Goal: Task Accomplishment & Management: Manage account settings

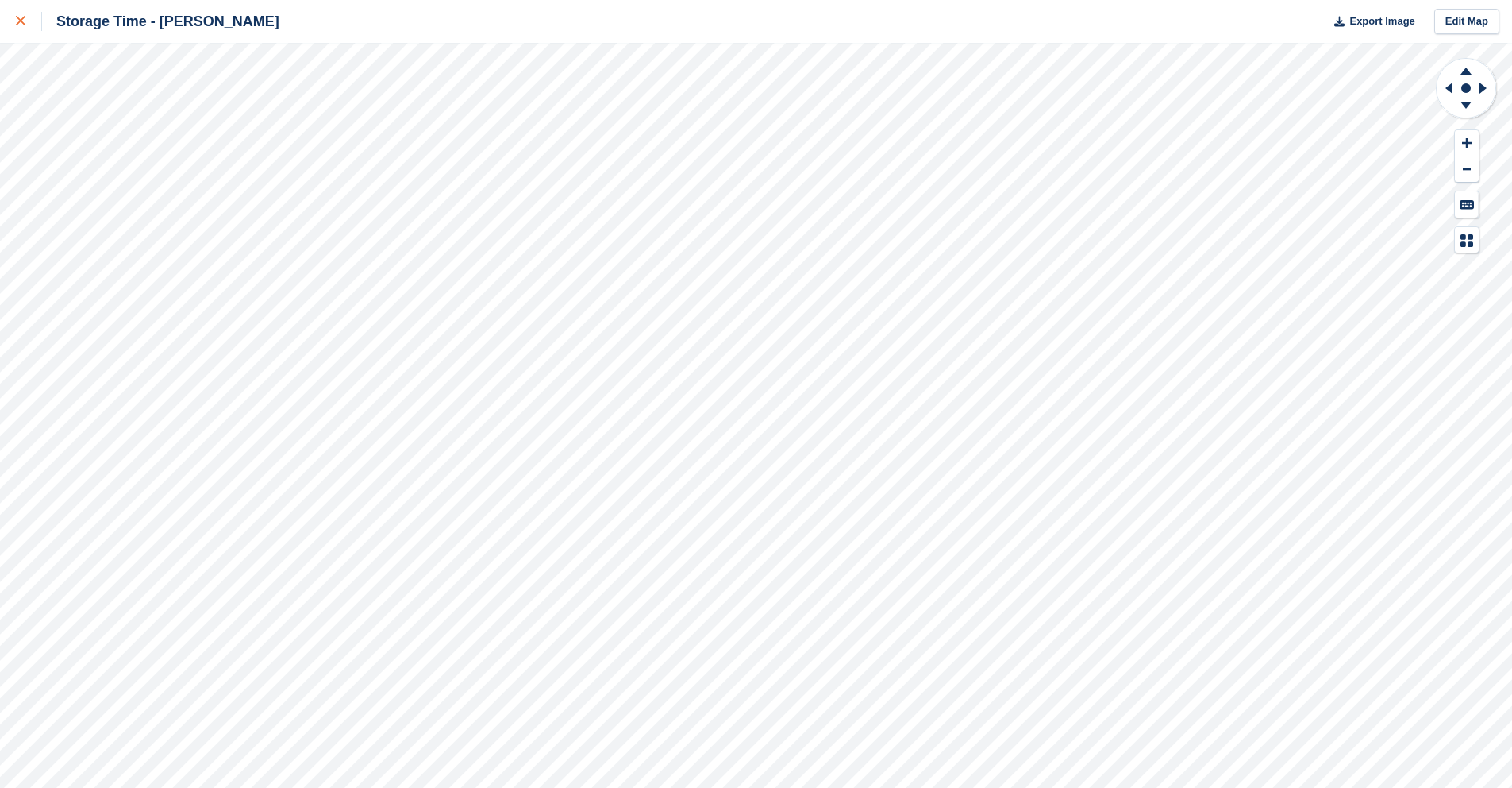
click at [27, 24] on div at bounding box center [29, 21] width 26 height 19
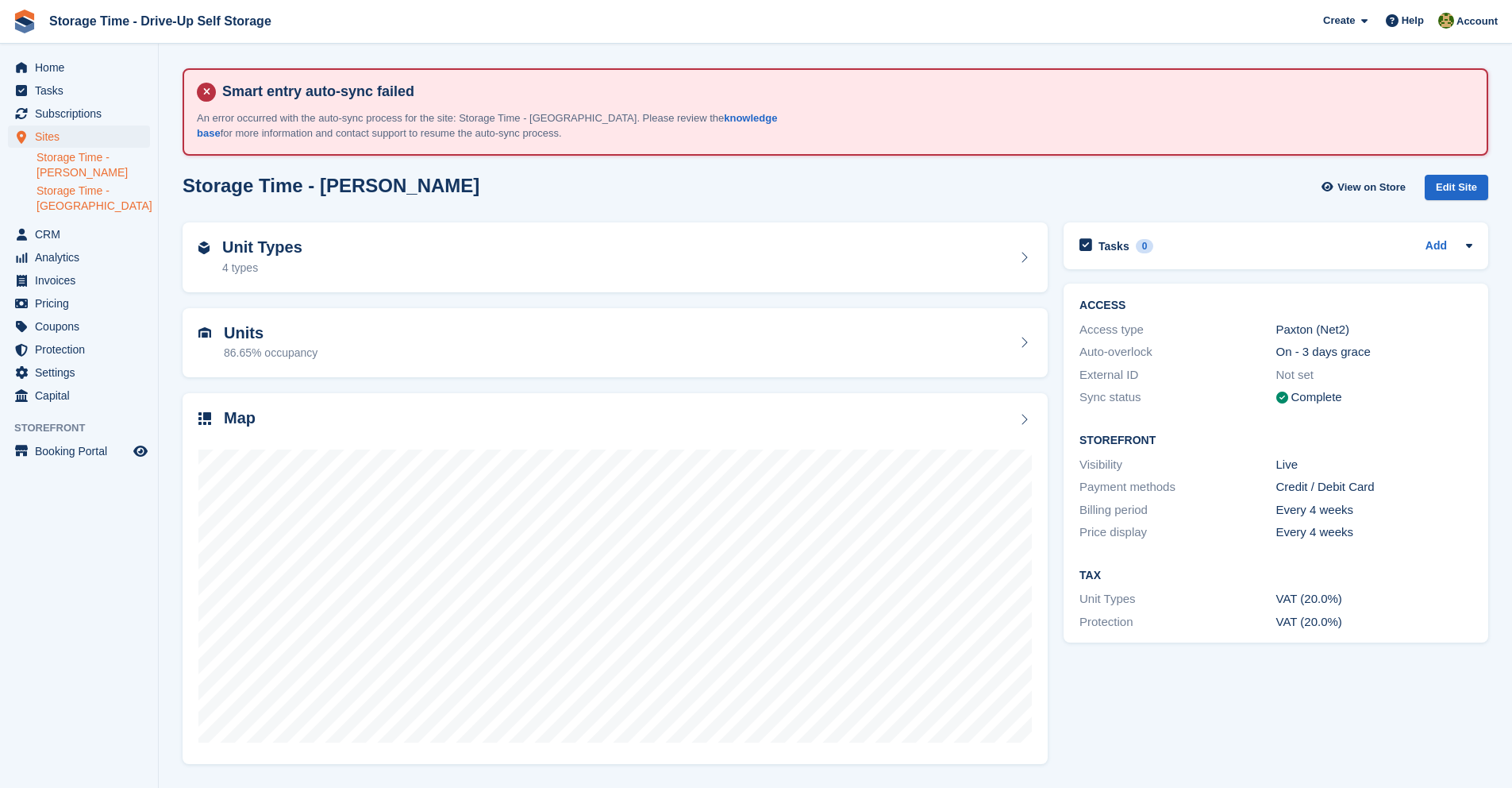
click at [120, 208] on link "Storage Time - Manchester" at bounding box center [93, 198] width 113 height 30
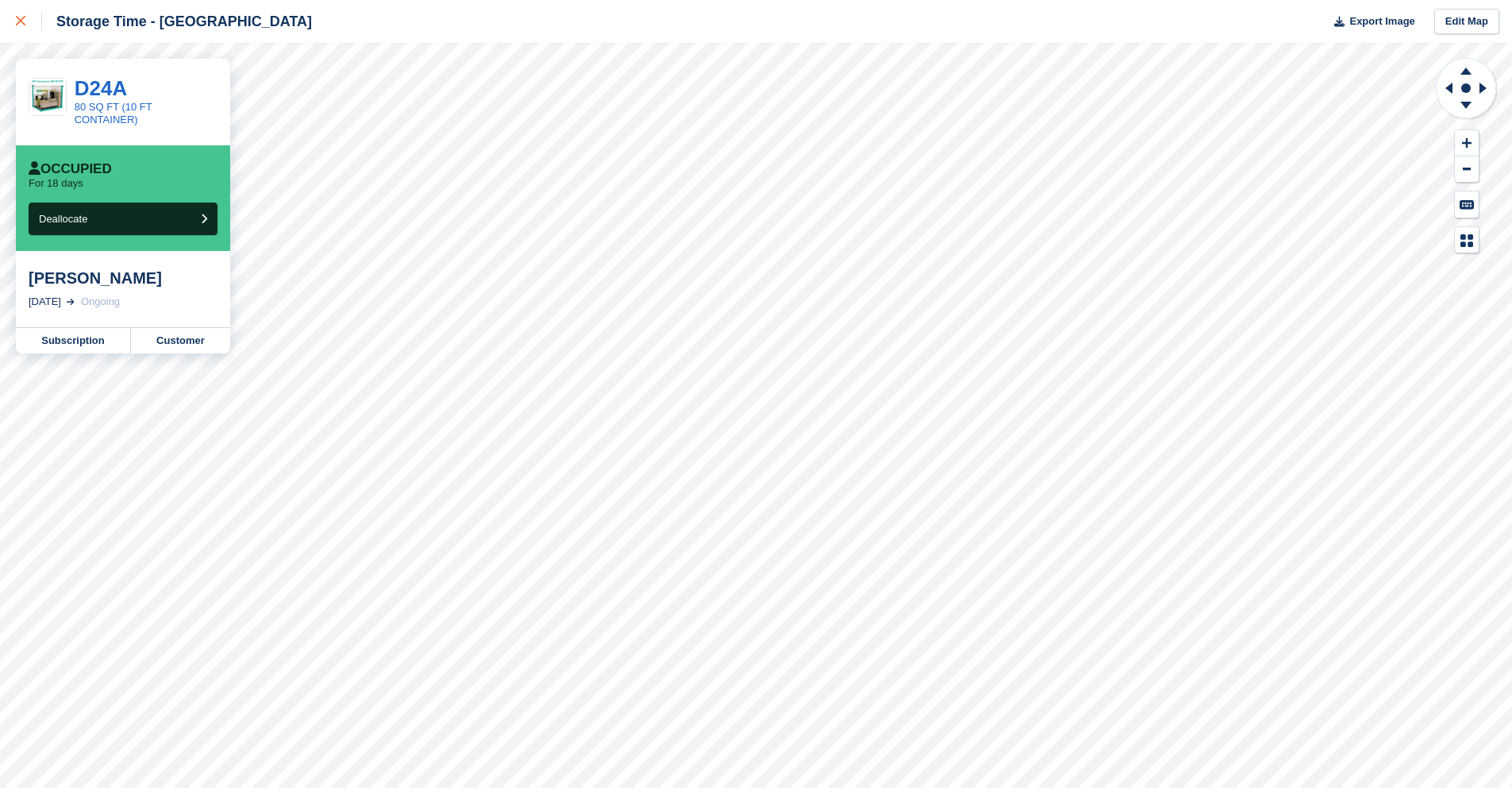
click at [24, 22] on icon at bounding box center [20, 20] width 9 height 9
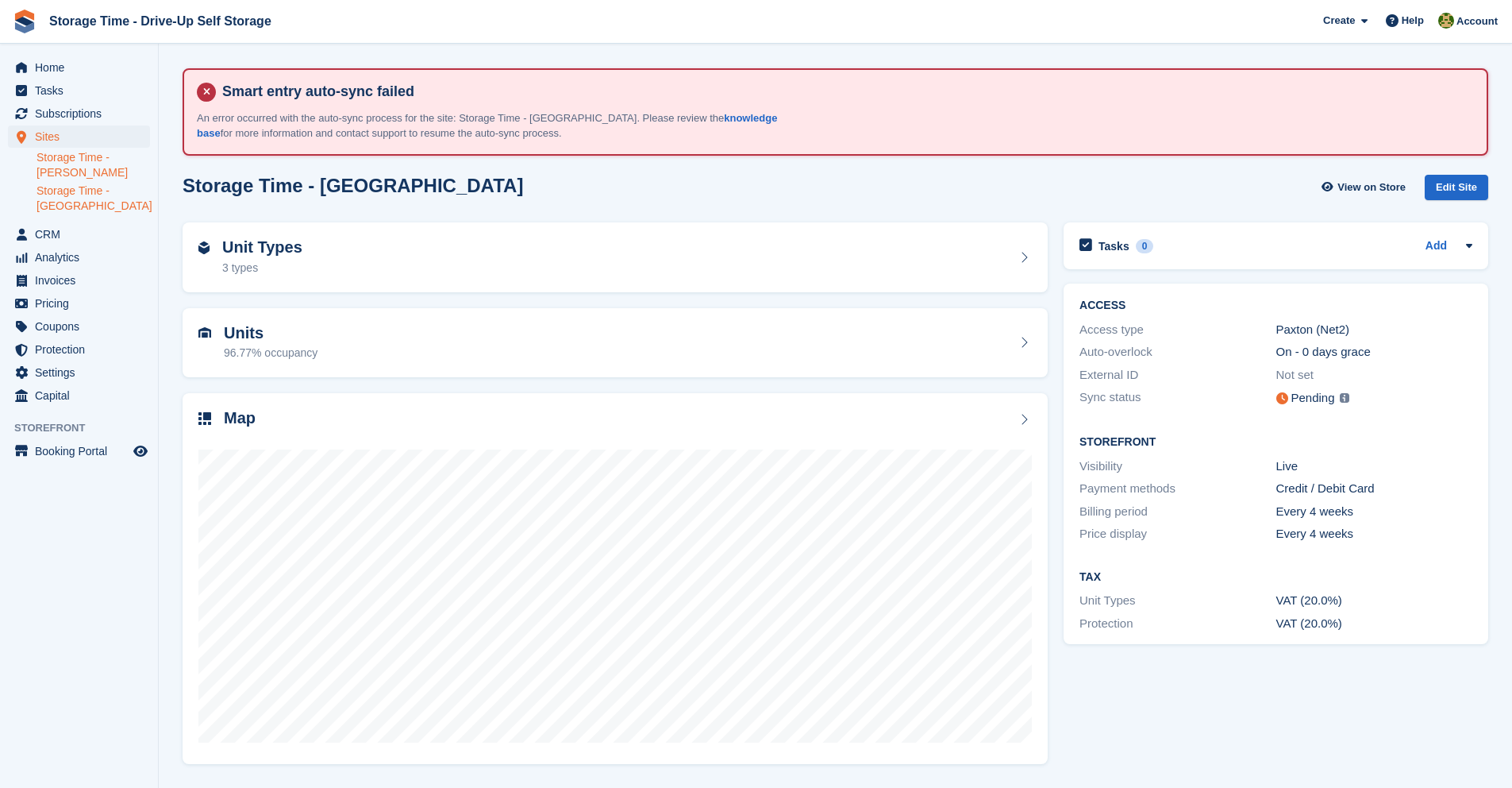
click at [46, 171] on link "Storage Time - [PERSON_NAME]" at bounding box center [93, 166] width 113 height 30
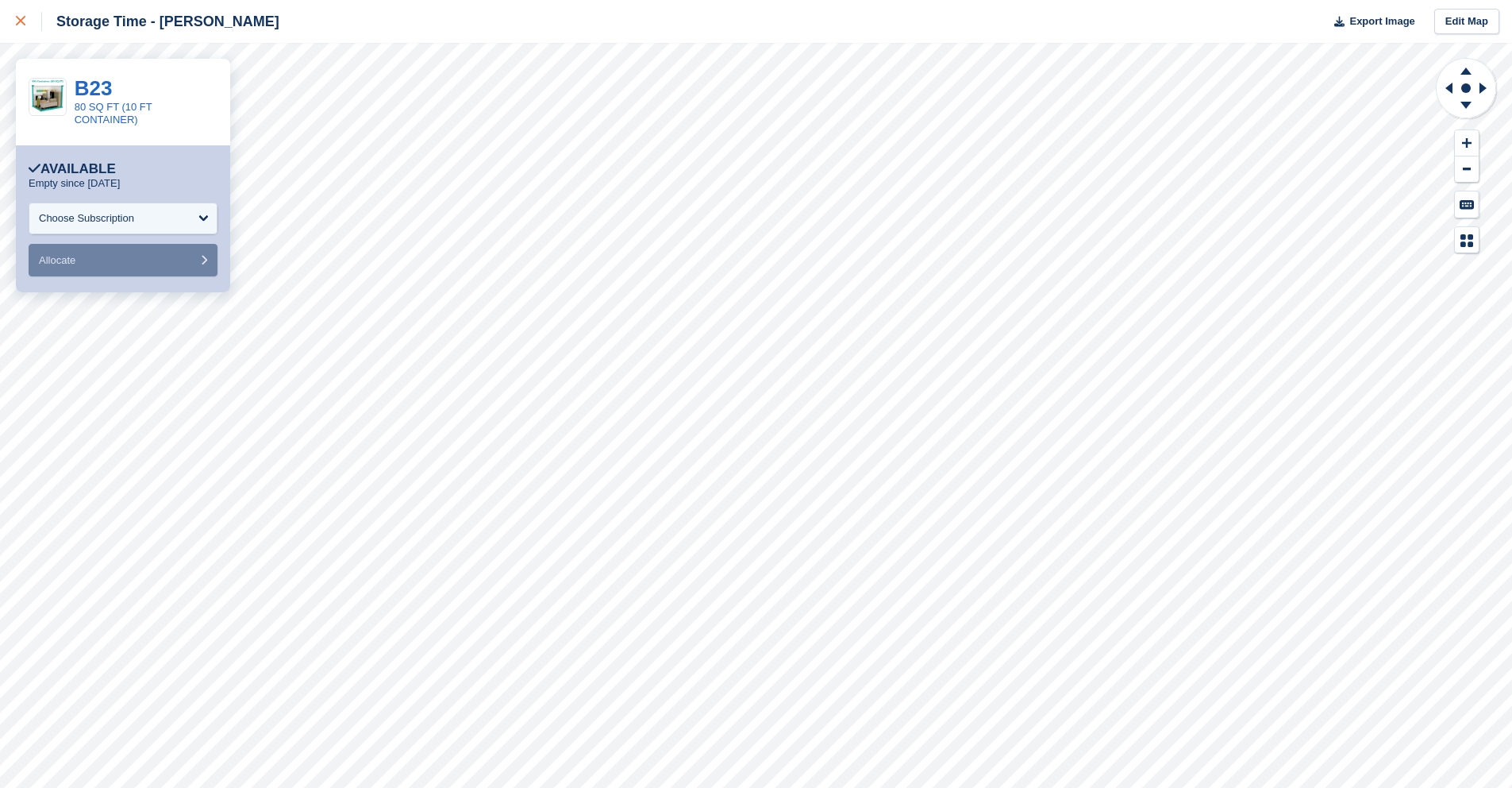
click at [32, 30] on div at bounding box center [29, 21] width 26 height 19
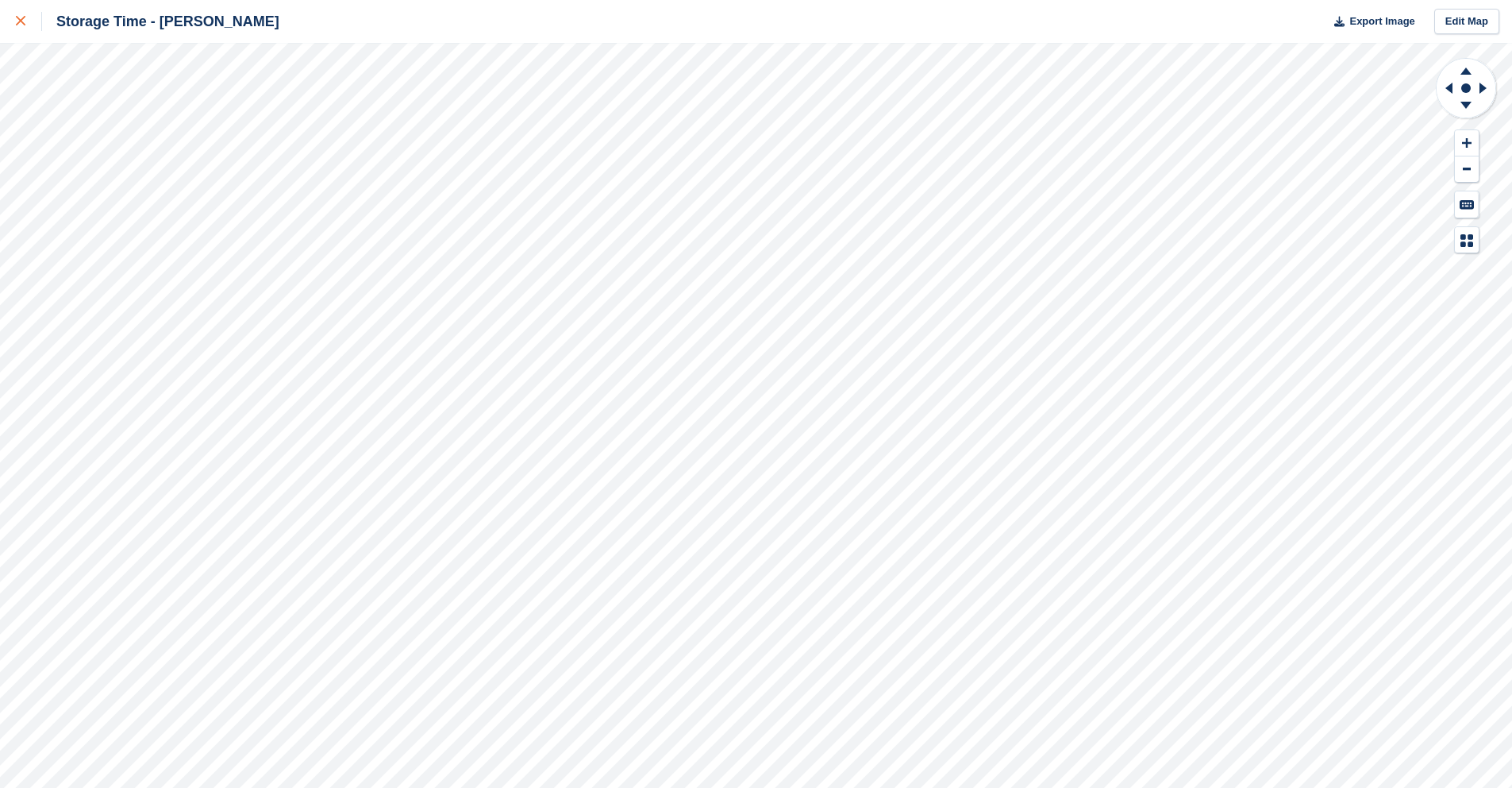
click at [29, 25] on div at bounding box center [29, 21] width 26 height 19
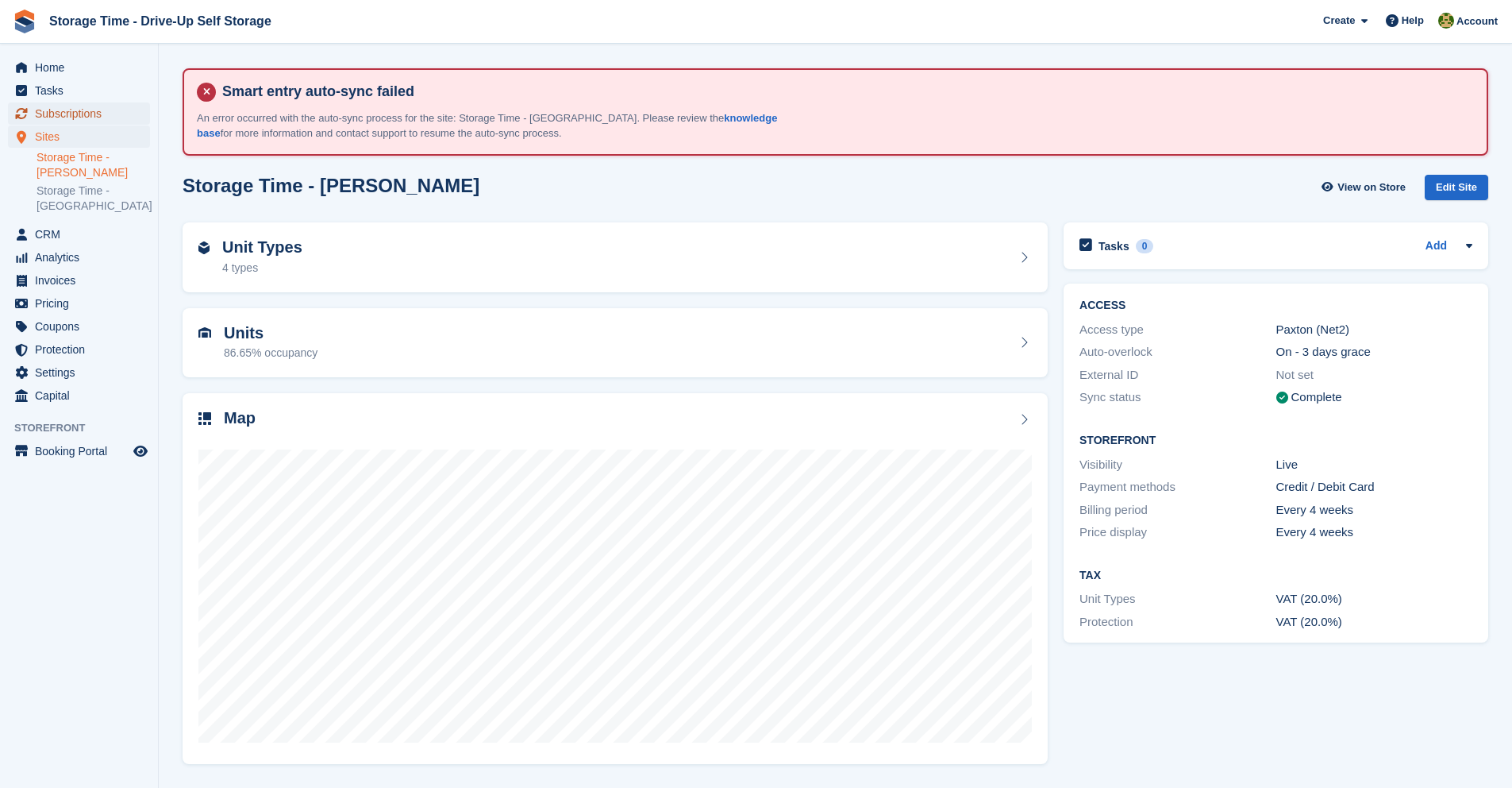
click at [102, 104] on span "Subscriptions" at bounding box center [82, 113] width 95 height 22
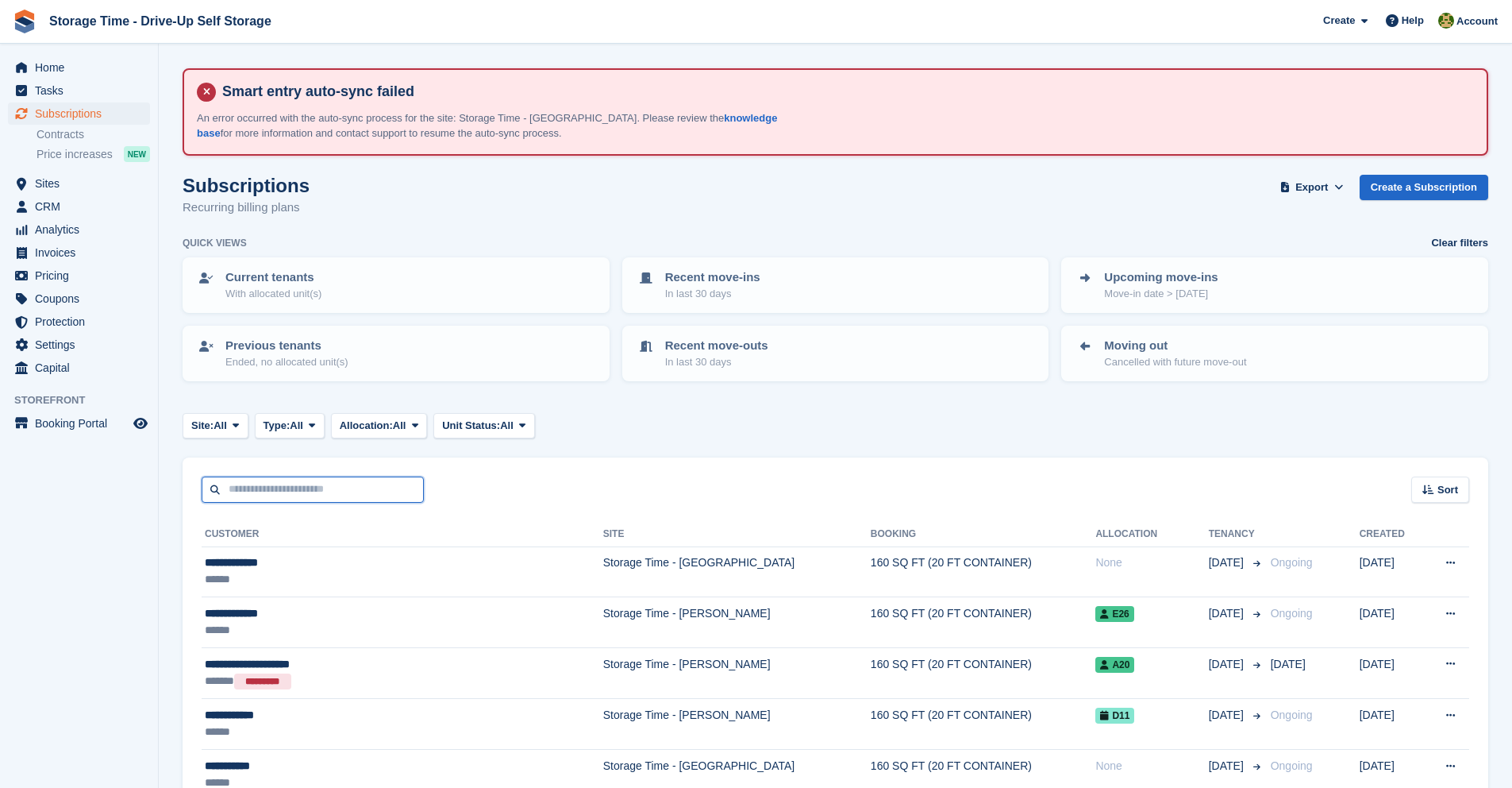
click at [382, 477] on input "text" at bounding box center [312, 489] width 222 height 26
type input "*****"
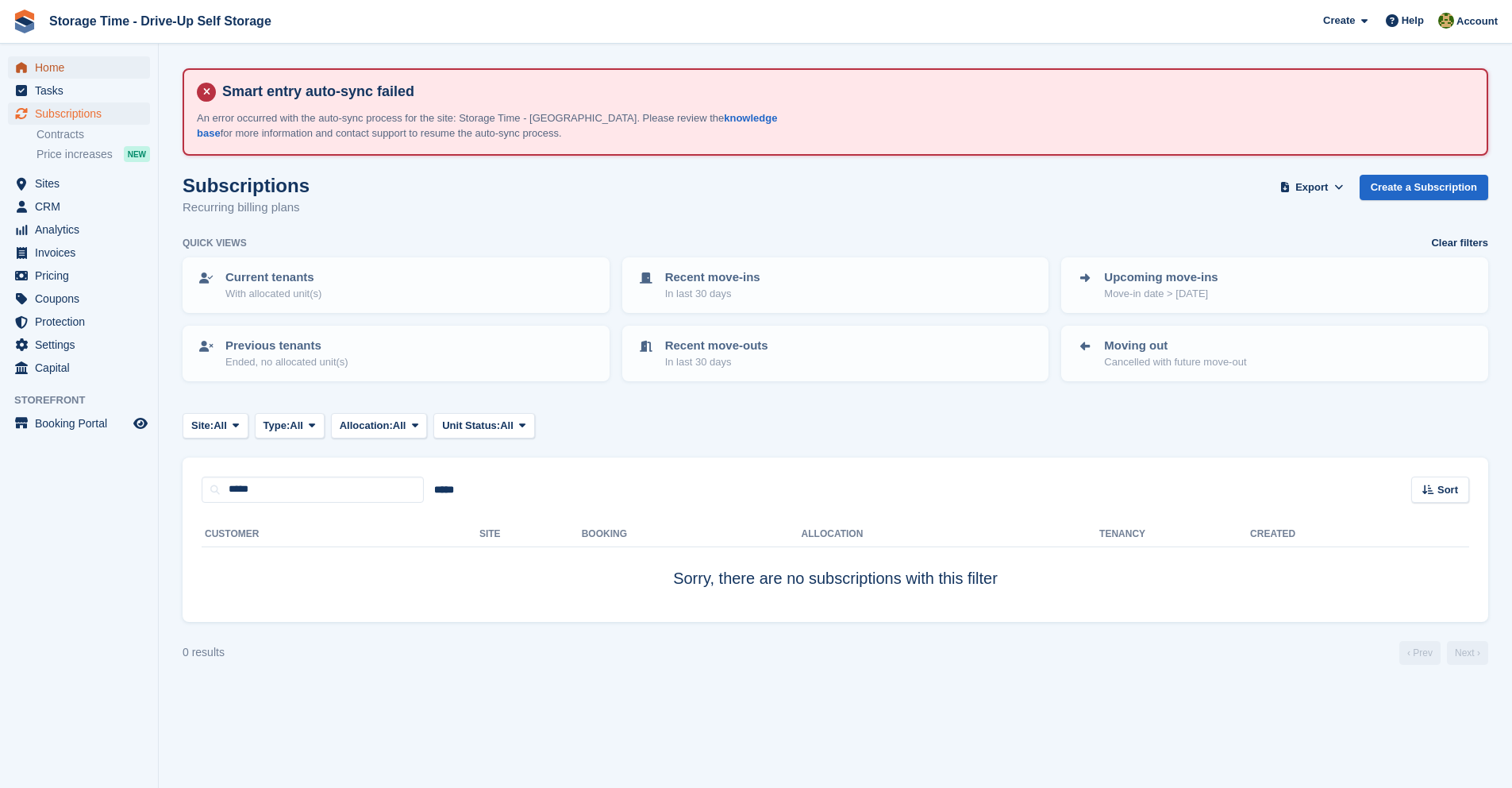
click at [78, 72] on span "Home" at bounding box center [82, 68] width 95 height 22
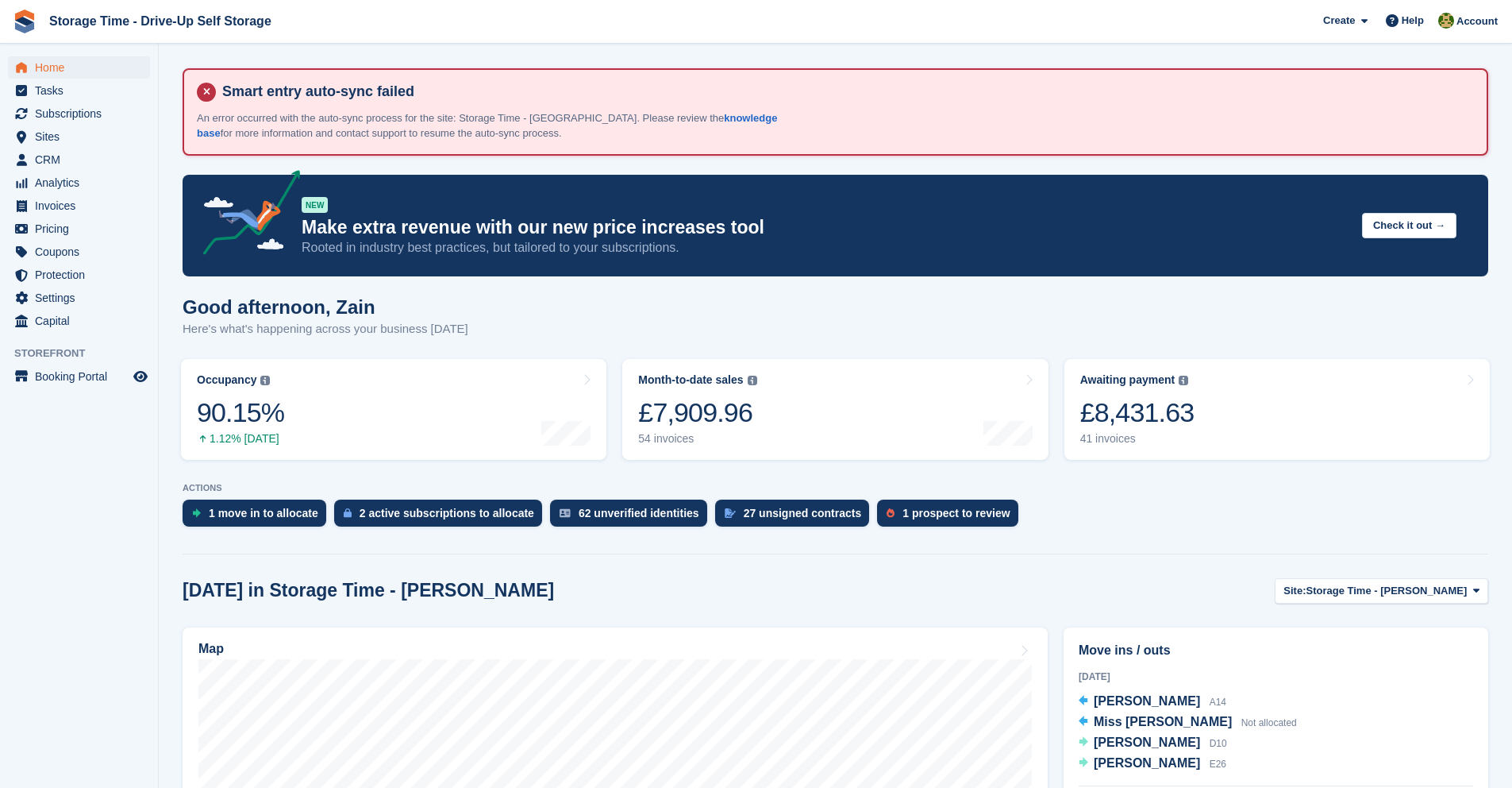
scroll to position [328, 0]
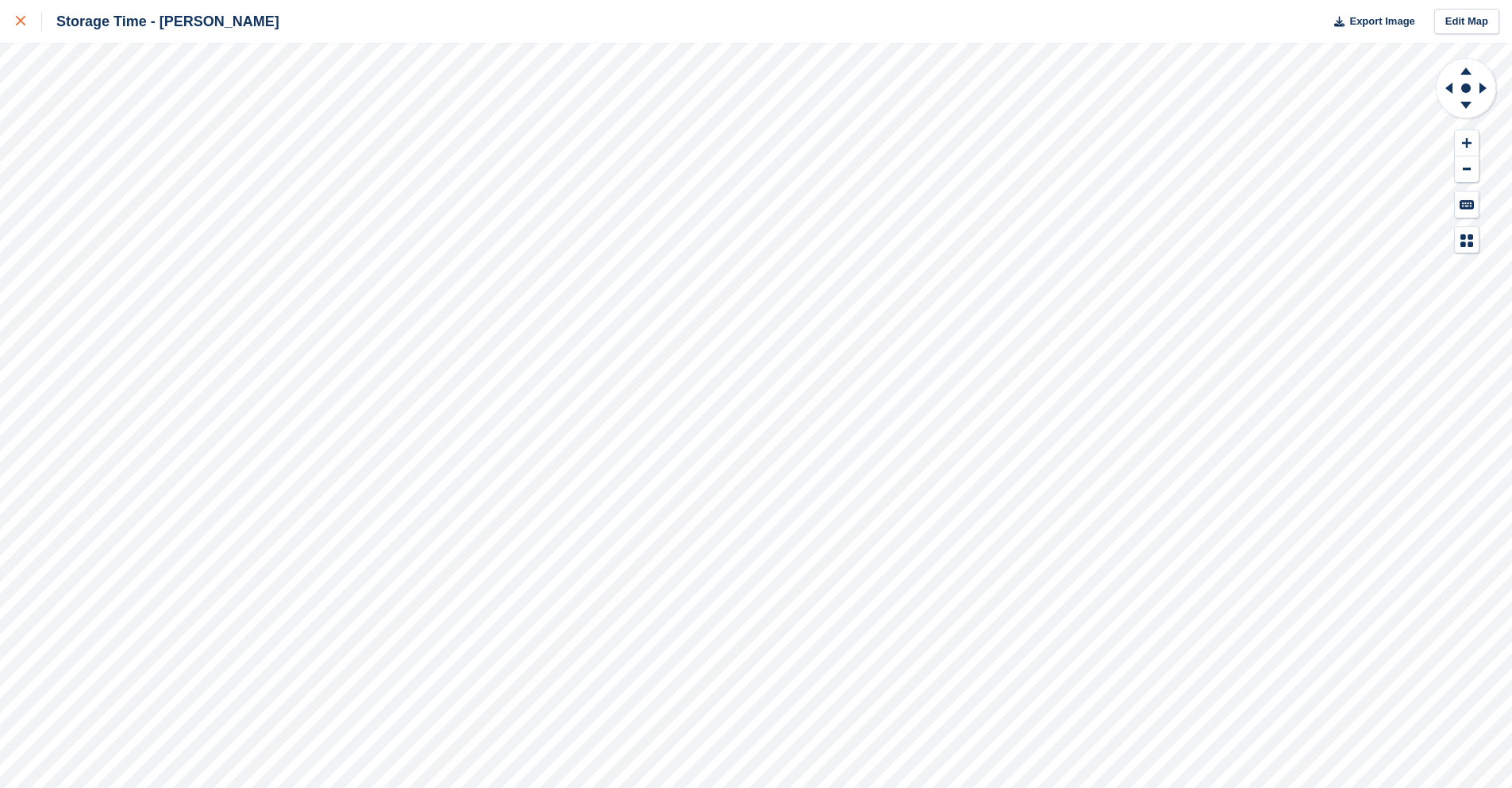
click at [26, 20] on div at bounding box center [29, 21] width 26 height 19
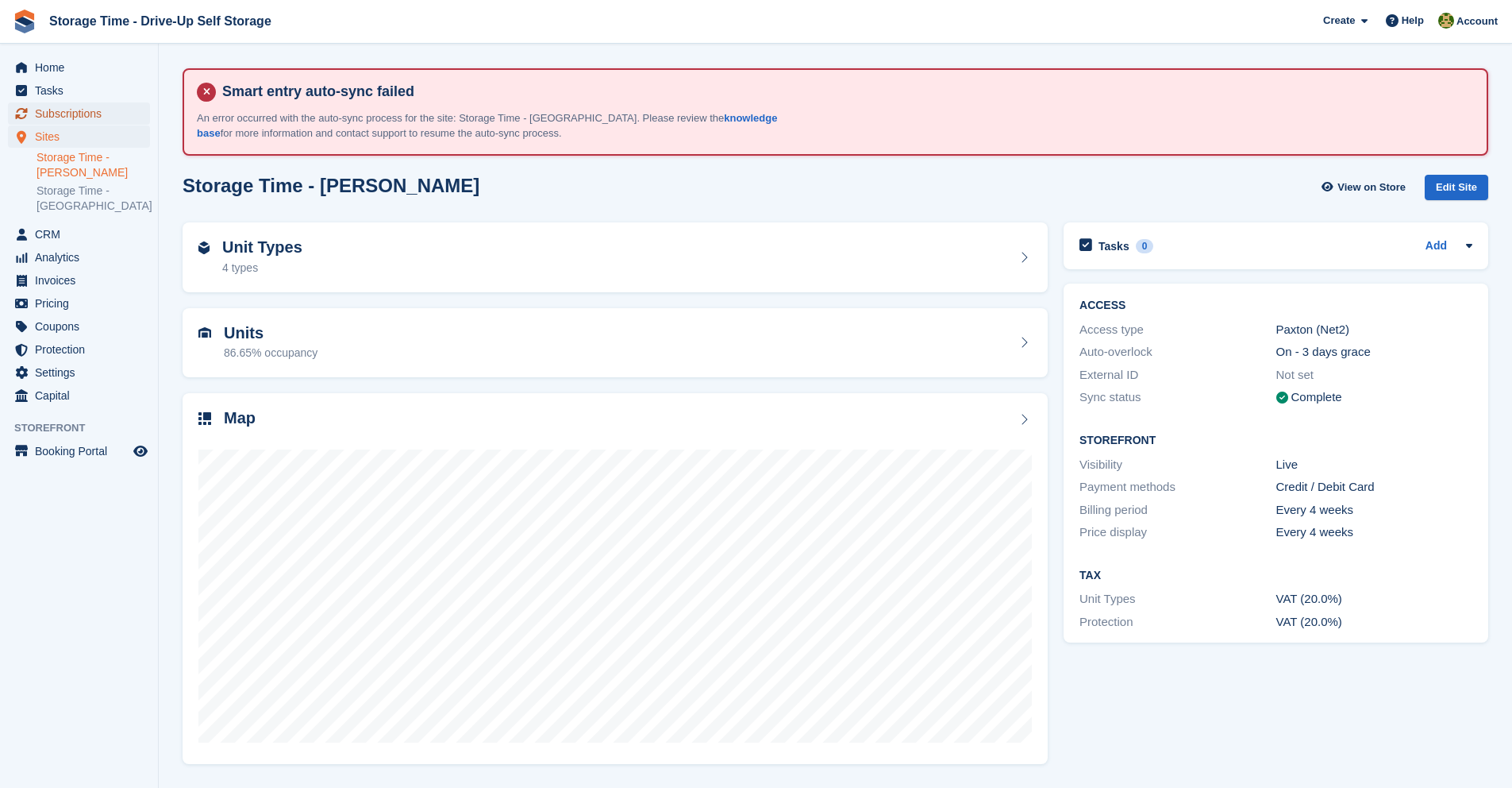
click at [96, 109] on span "Subscriptions" at bounding box center [82, 113] width 95 height 22
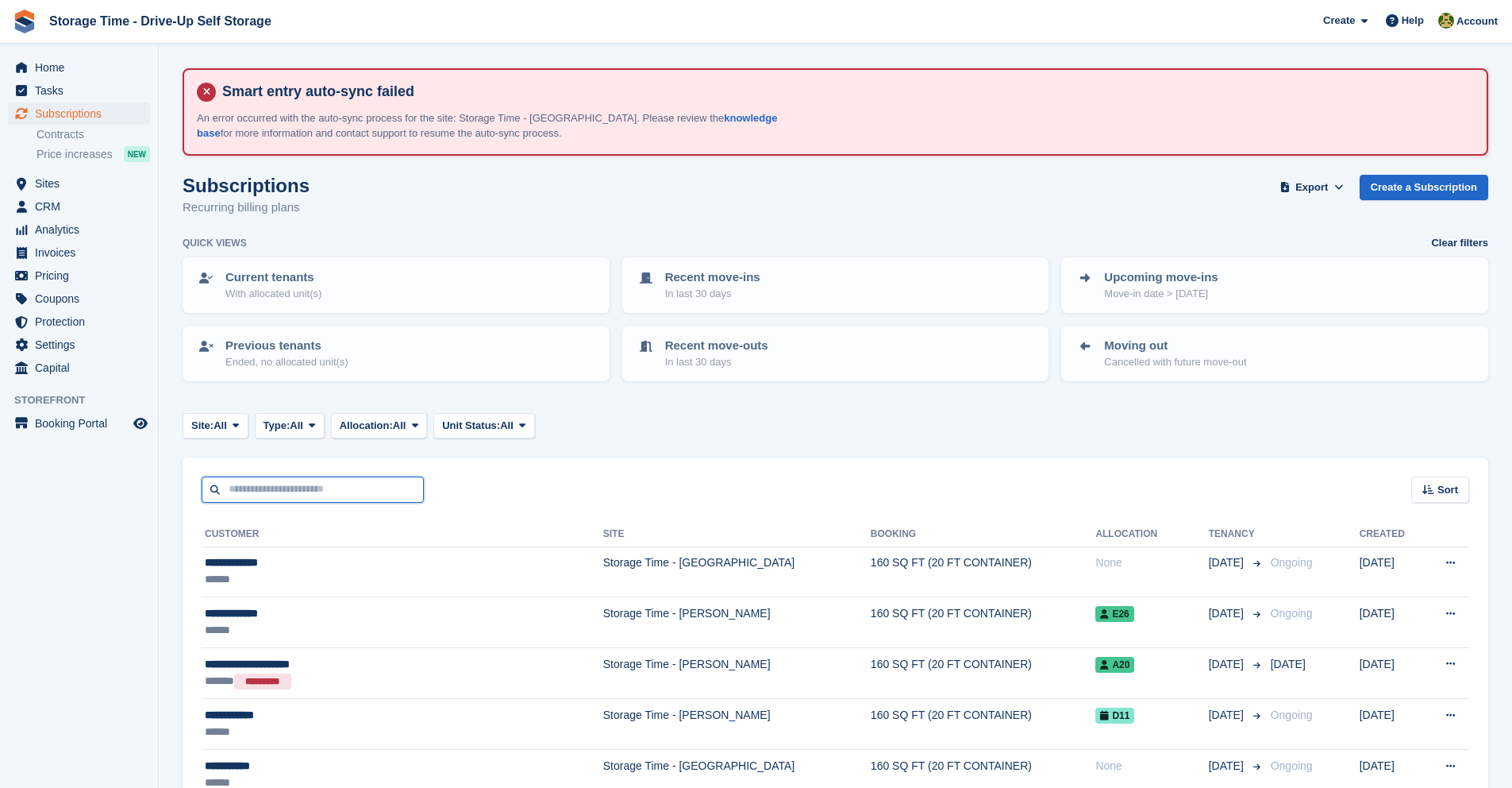
click at [392, 484] on input "text" at bounding box center [312, 489] width 222 height 26
type input "*****"
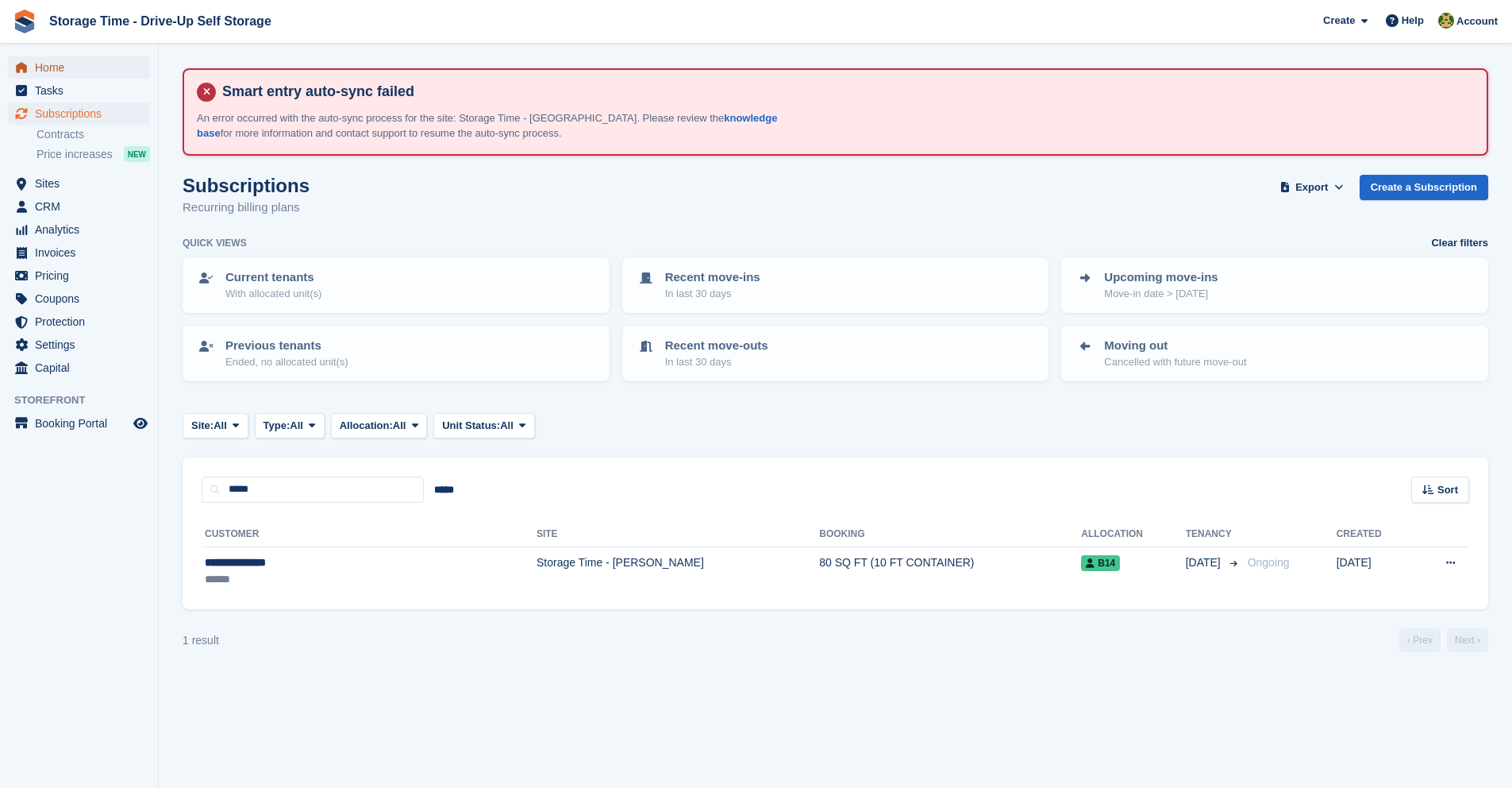
click at [88, 68] on span "Home" at bounding box center [82, 68] width 95 height 22
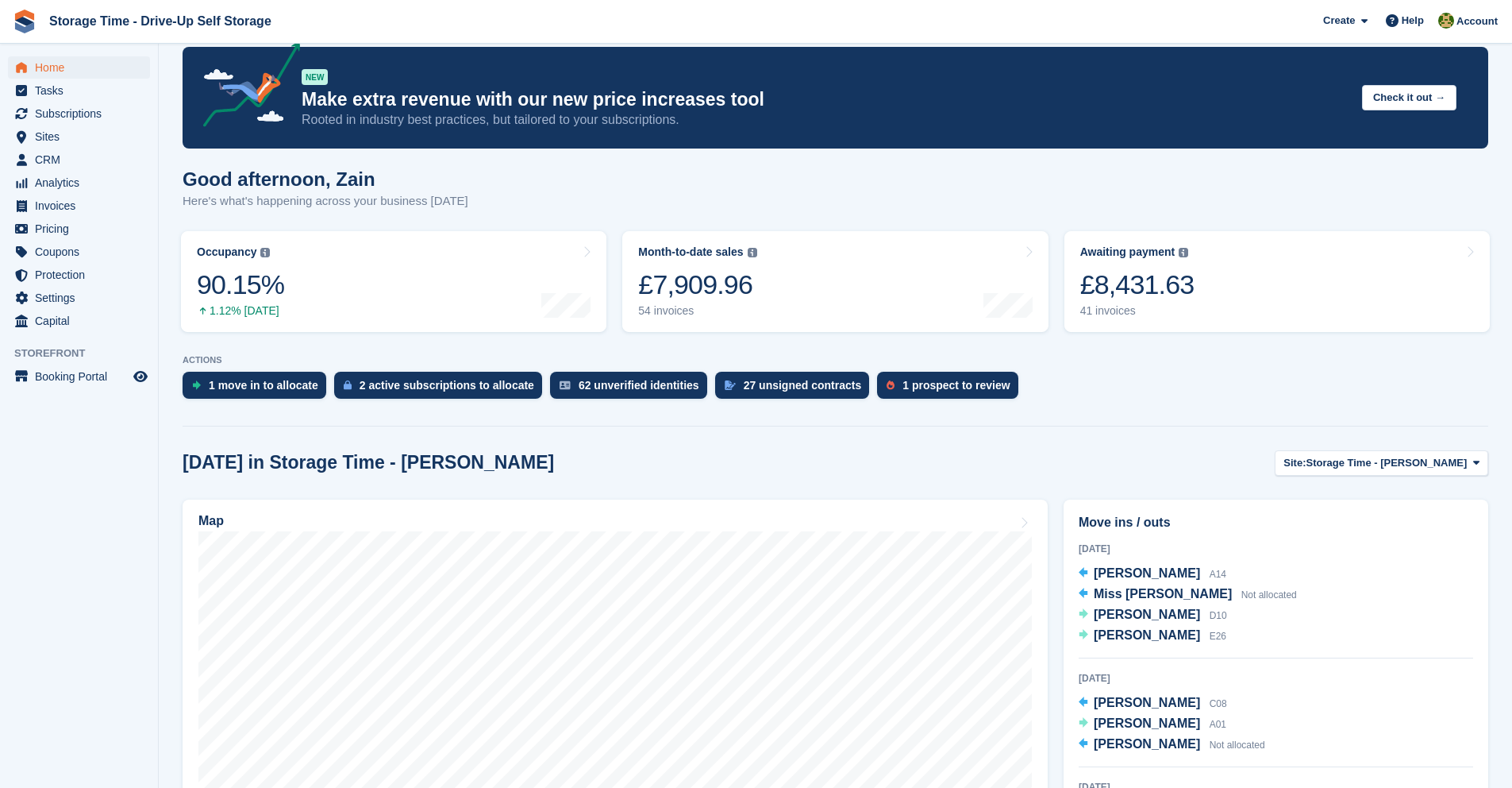
scroll to position [585, 0]
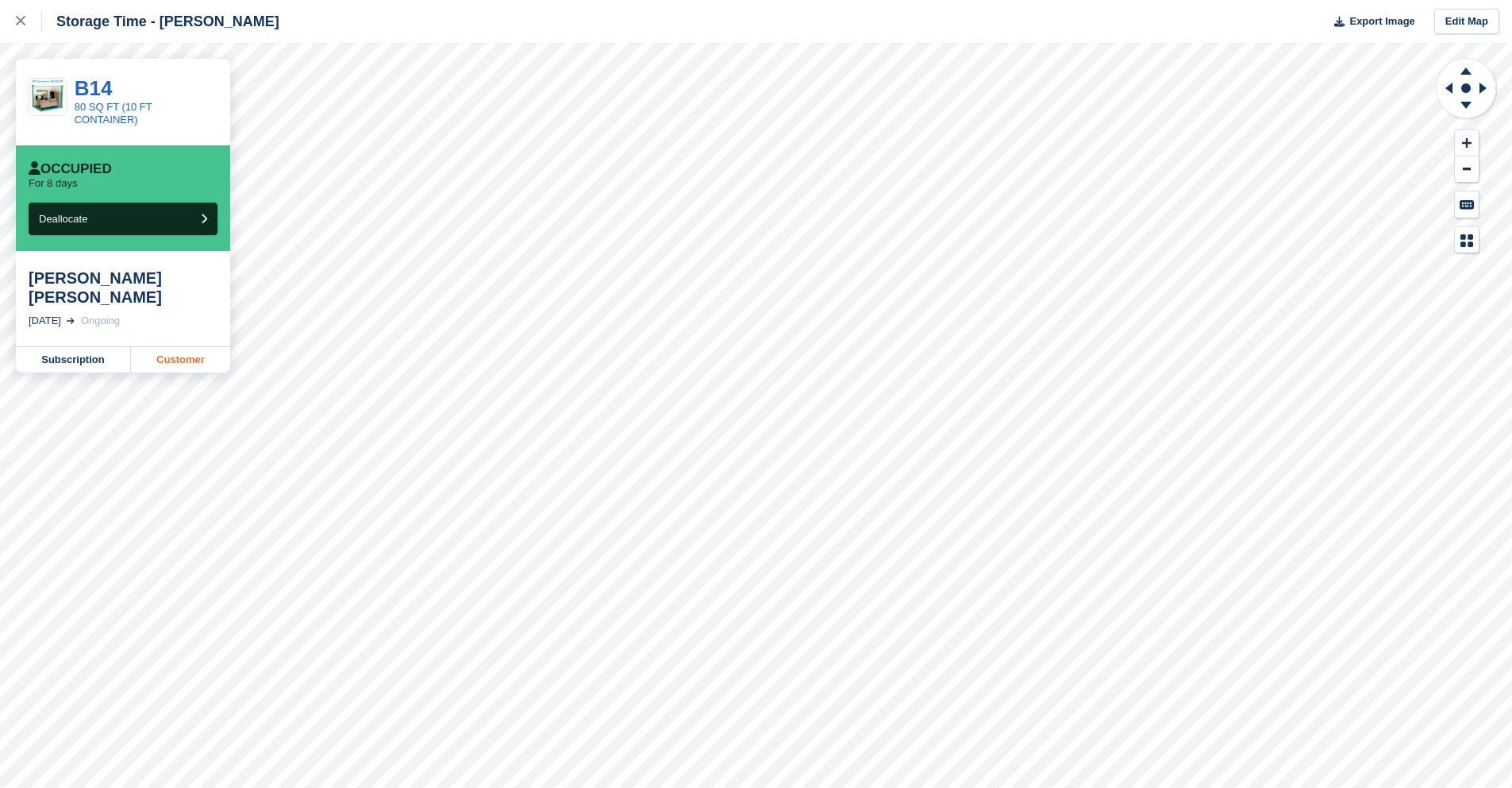
click at [203, 347] on link "Customer" at bounding box center [181, 360] width 100 height 25
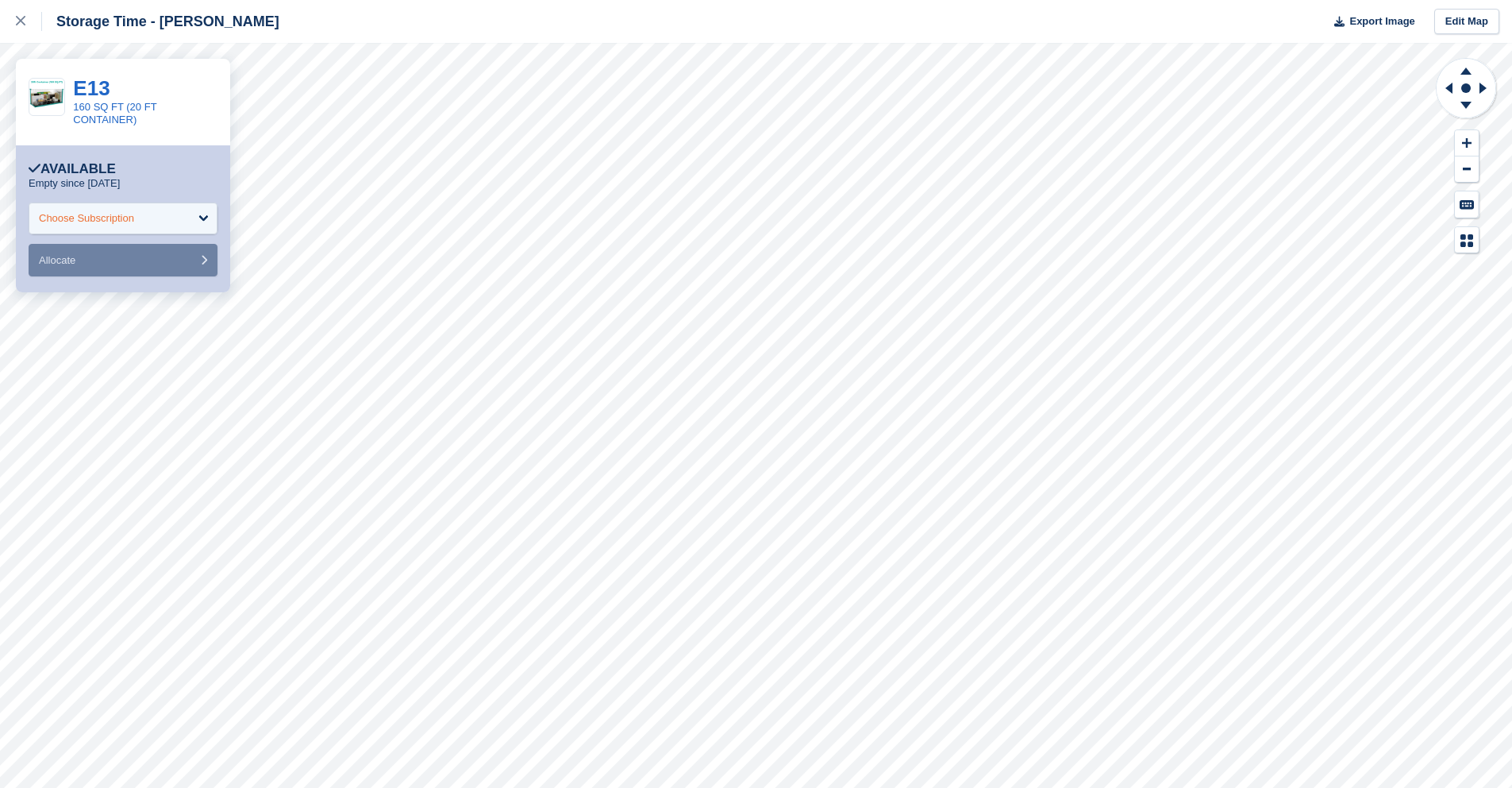
click at [215, 216] on div "Choose Subscription" at bounding box center [123, 219] width 189 height 32
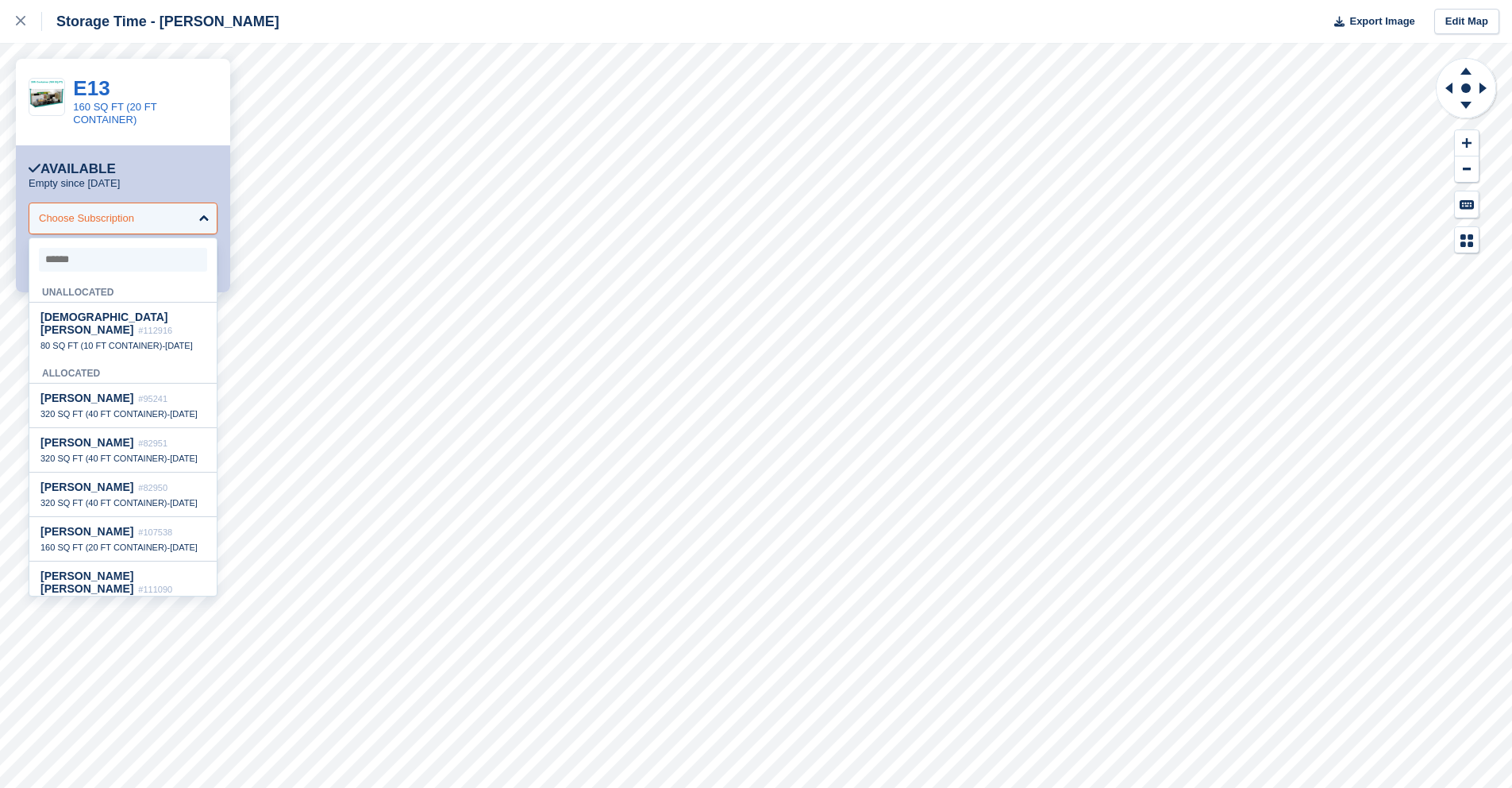
click at [207, 217] on div "Choose Subscription" at bounding box center [123, 219] width 189 height 32
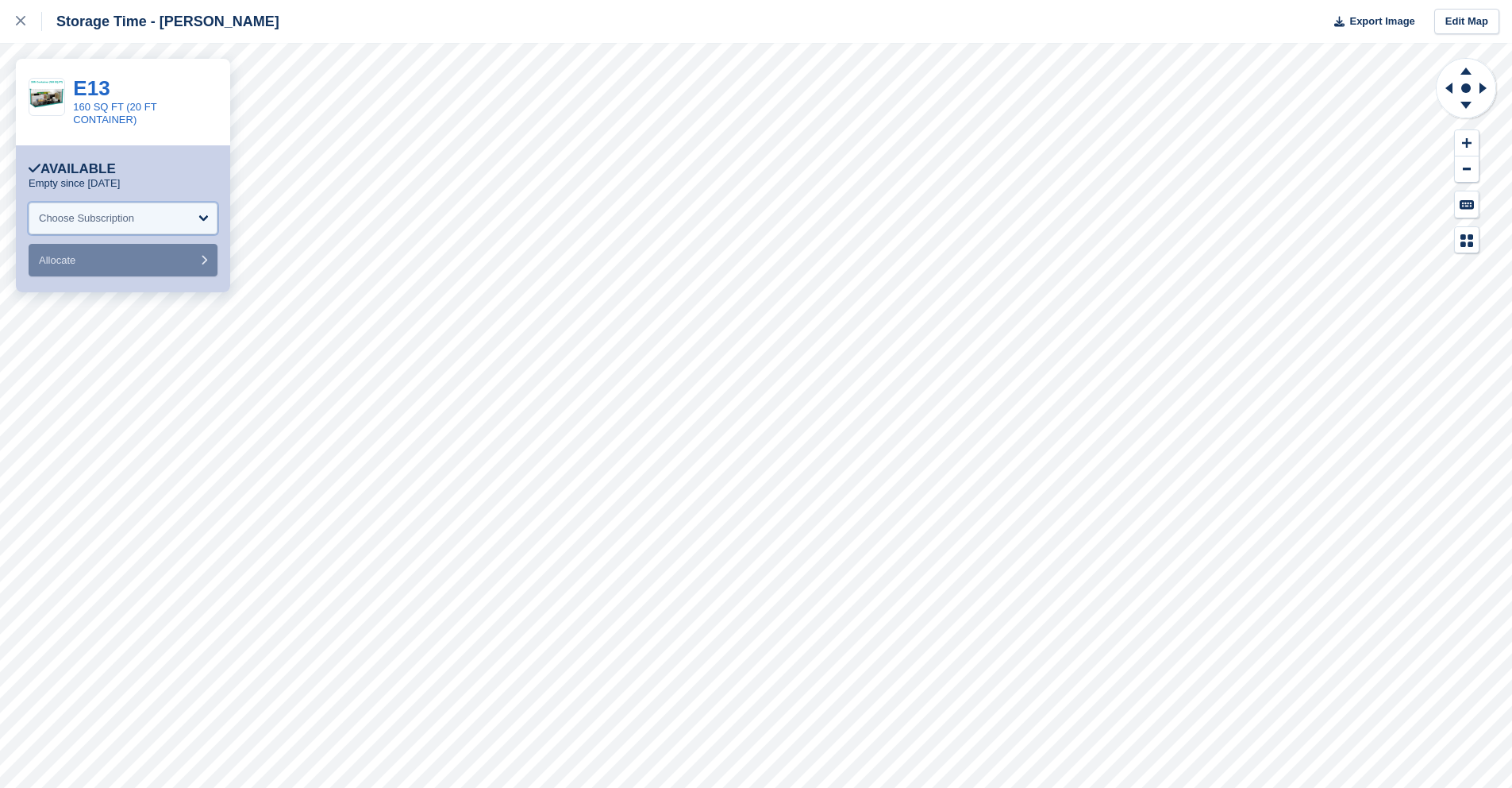
click at [207, 217] on div "Choose Subscription" at bounding box center [123, 219] width 189 height 32
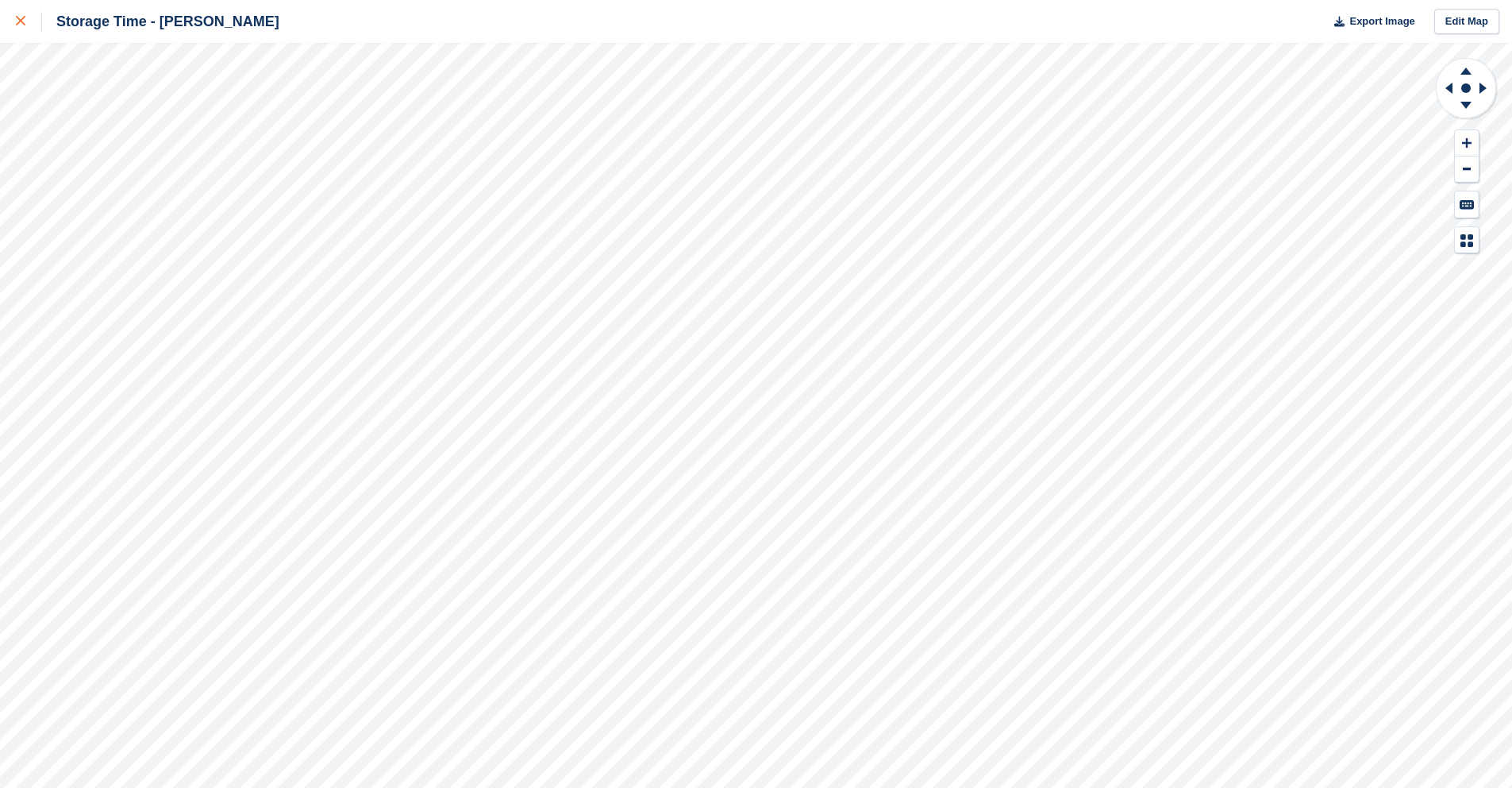
click at [35, 20] on div at bounding box center [29, 21] width 26 height 19
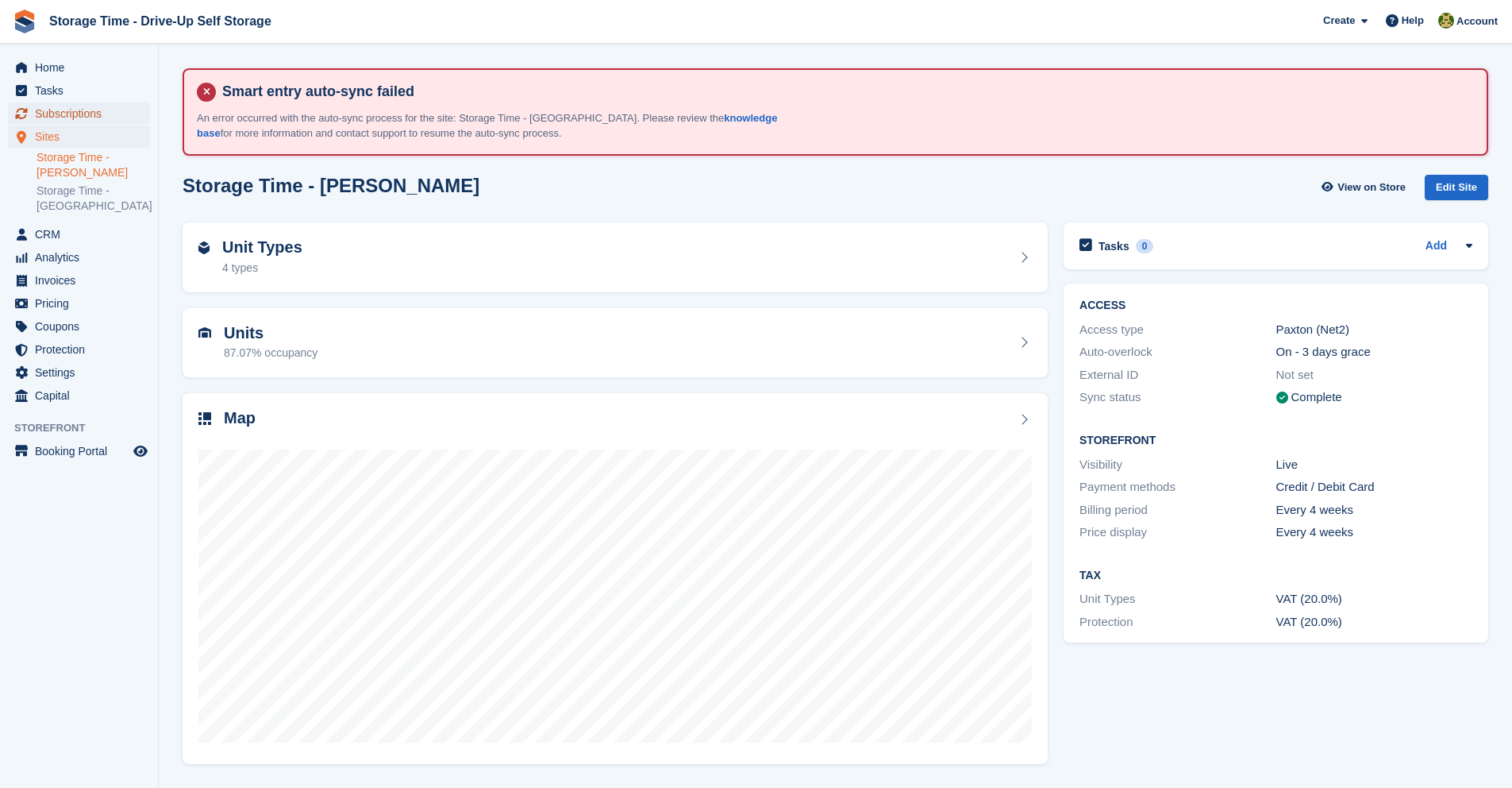
click at [117, 114] on span "Subscriptions" at bounding box center [82, 113] width 95 height 22
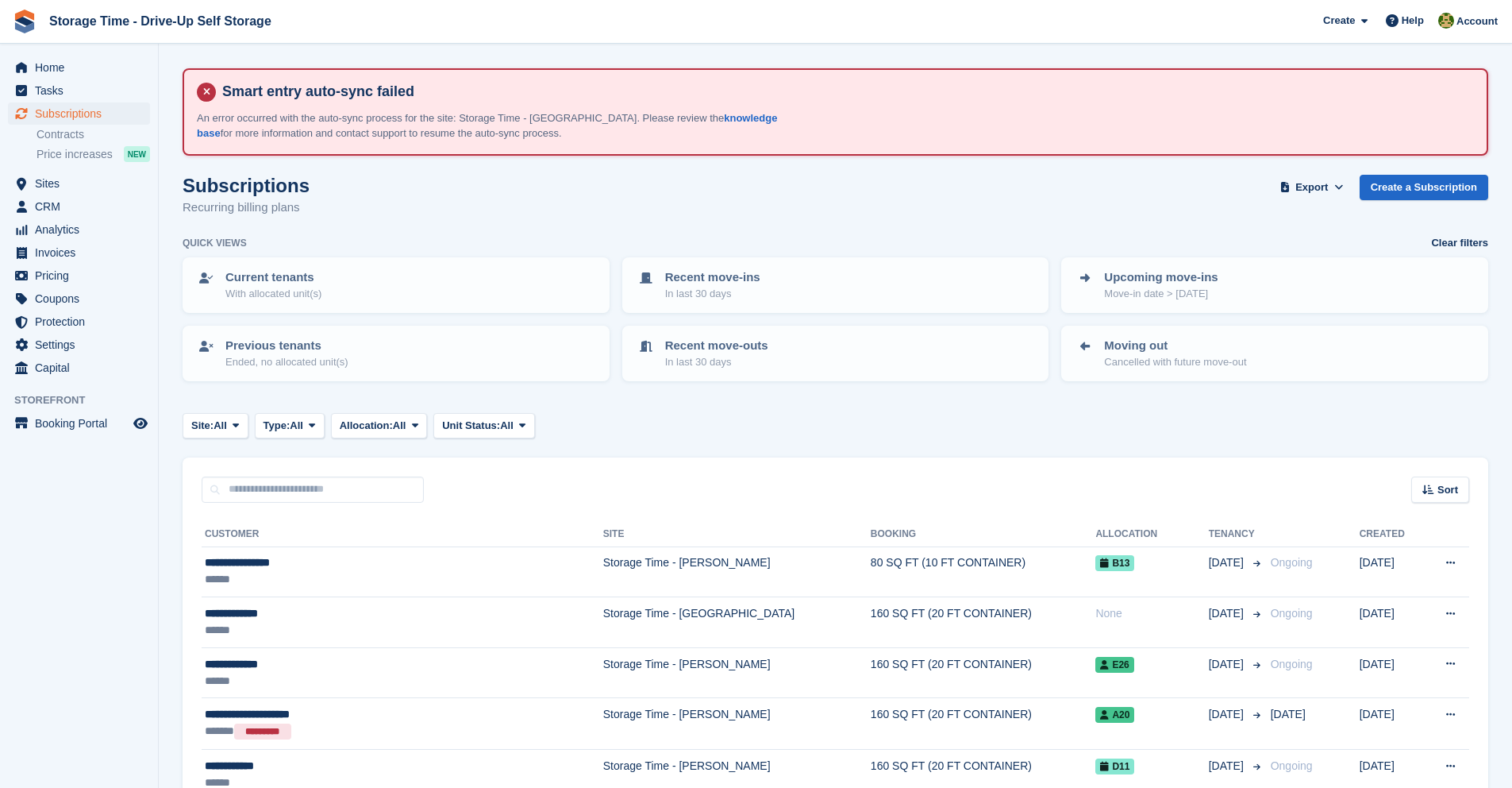
click at [870, 491] on div "Sort Sort by Customer name Date created Move in date Move out date Created (old…" at bounding box center [835, 481] width 1306 height 46
click at [83, 228] on span "Analytics" at bounding box center [82, 230] width 95 height 22
